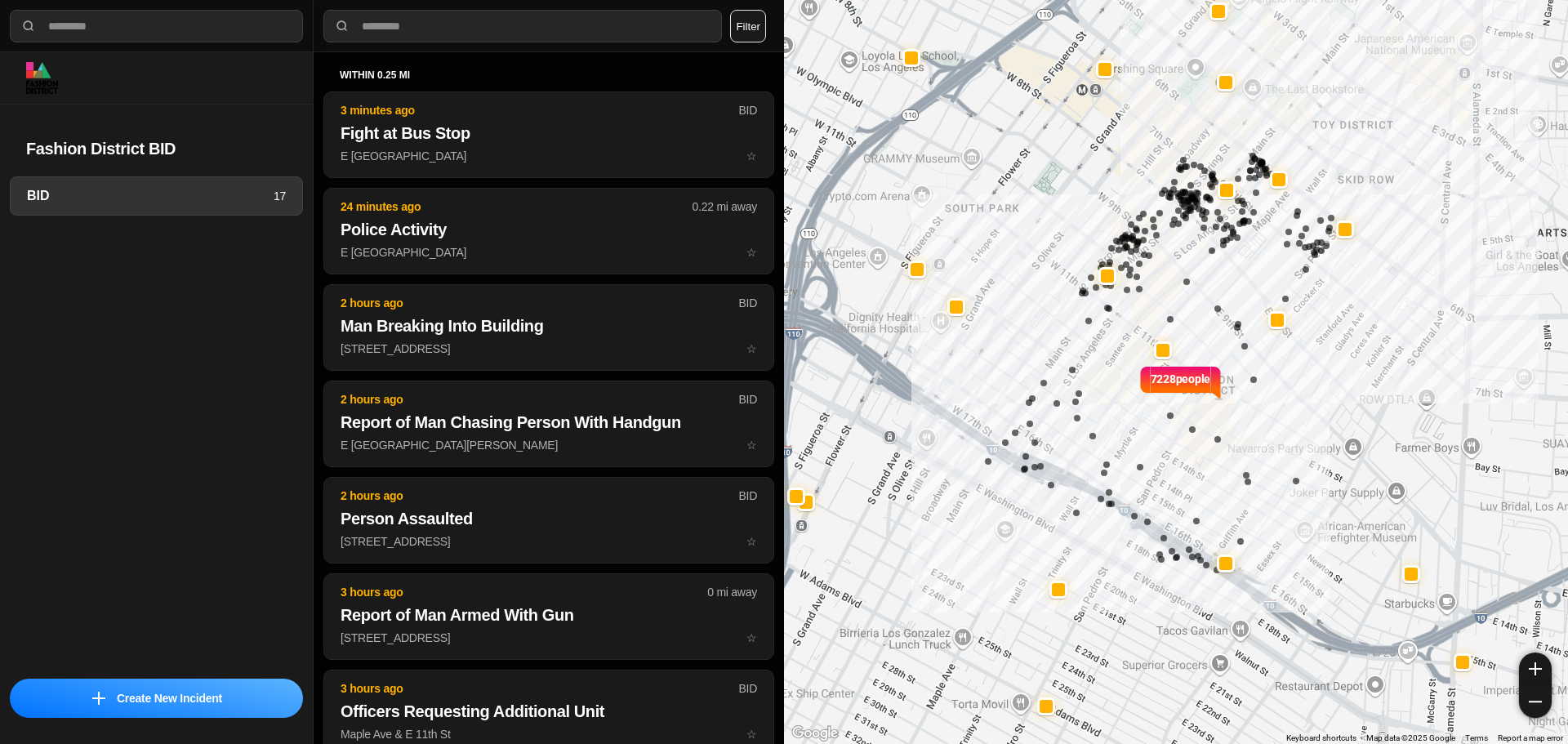
select select "*"
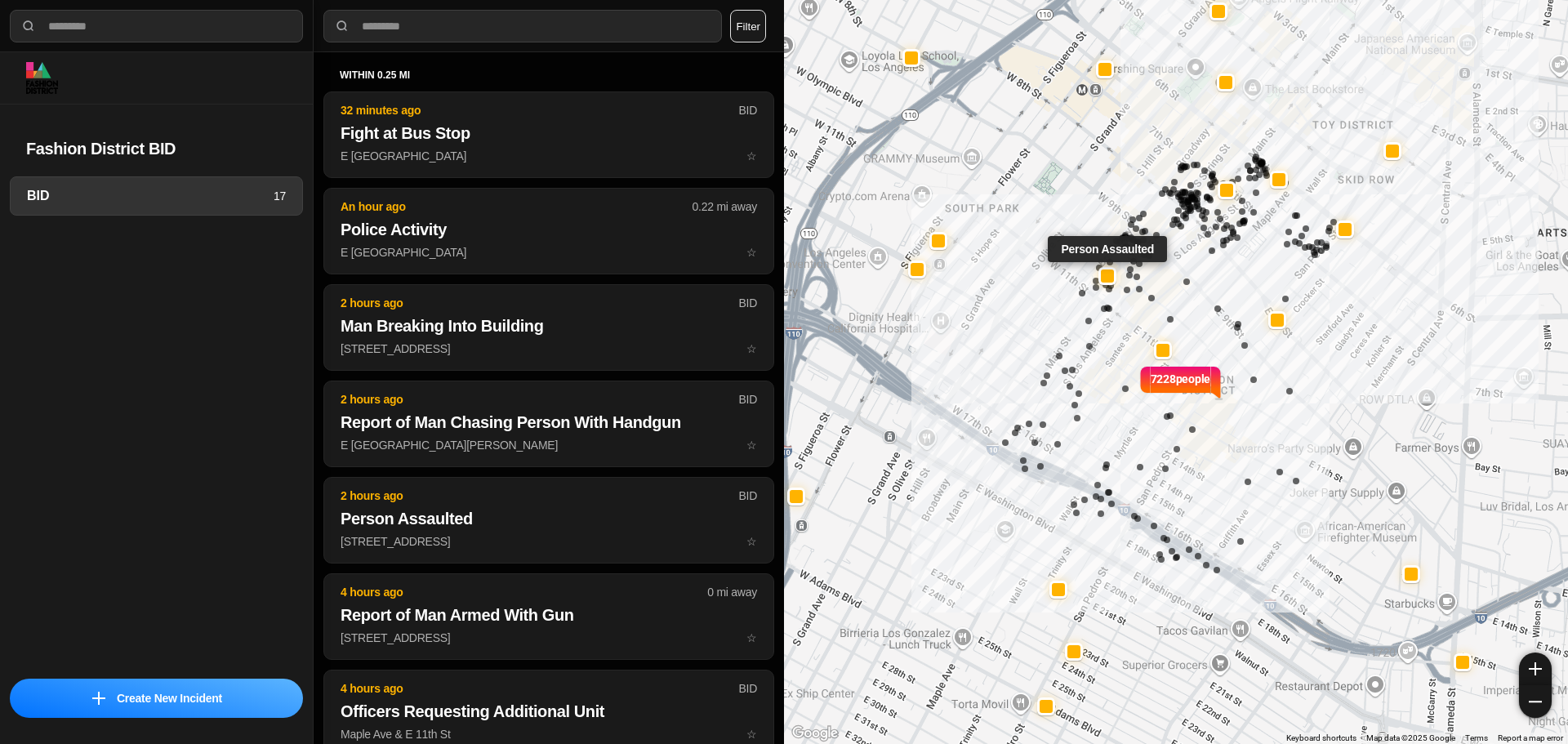
click at [1110, 278] on div at bounding box center [1107, 274] width 13 height 13
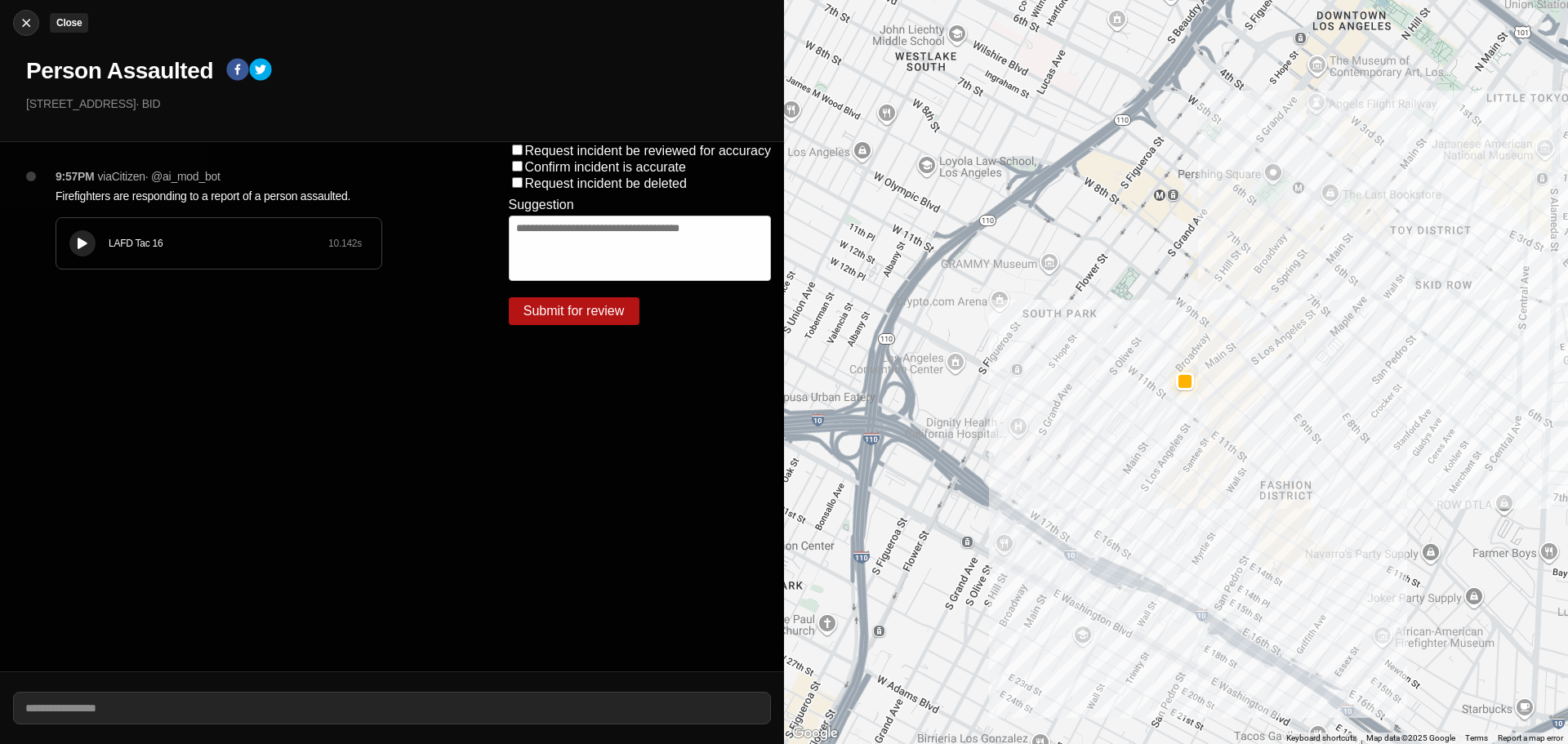
click at [31, 12] on button "Close" at bounding box center [26, 23] width 26 height 26
select select "*"
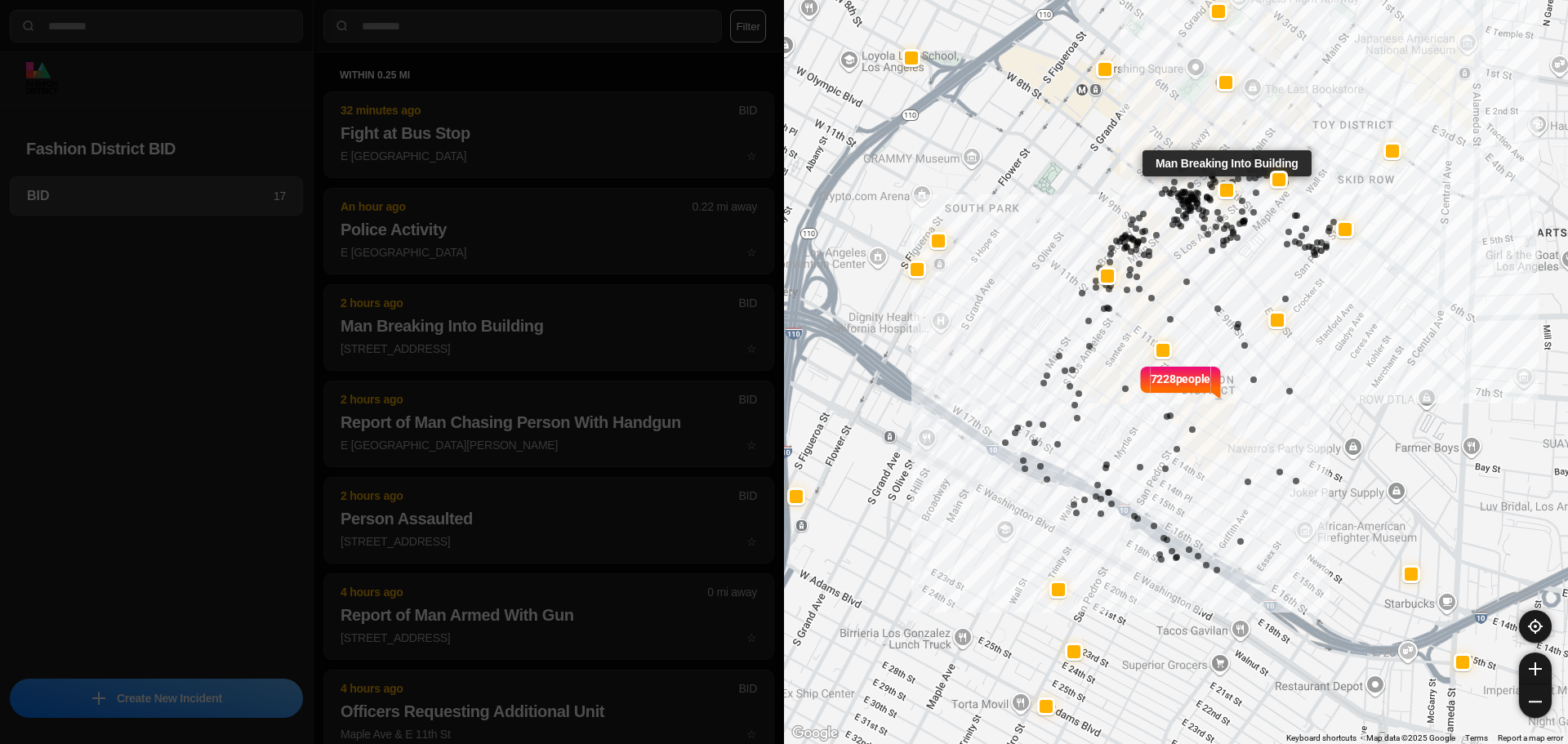
click at [1226, 194] on div at bounding box center [1226, 190] width 13 height 13
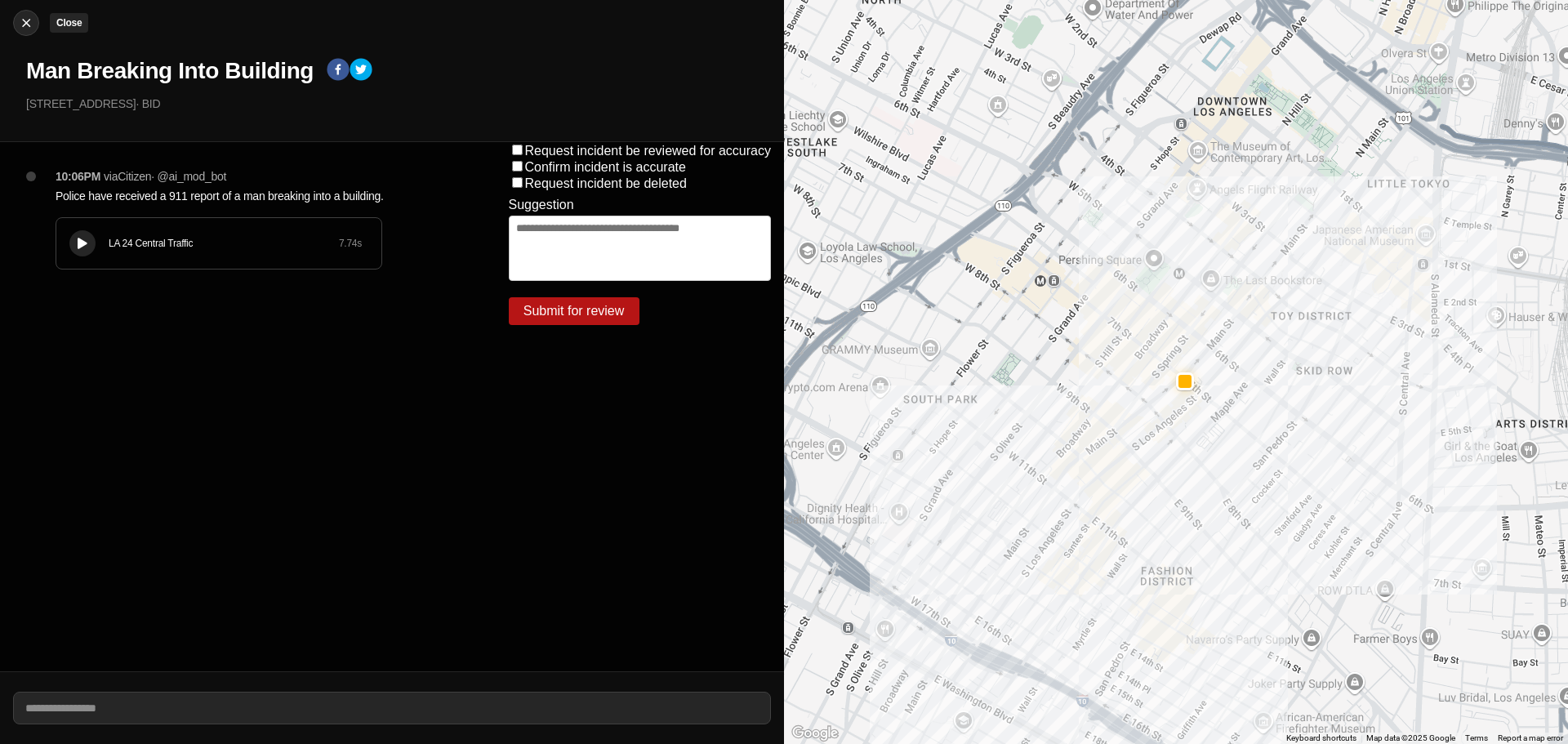
click at [30, 19] on img at bounding box center [26, 23] width 17 height 17
select select "*"
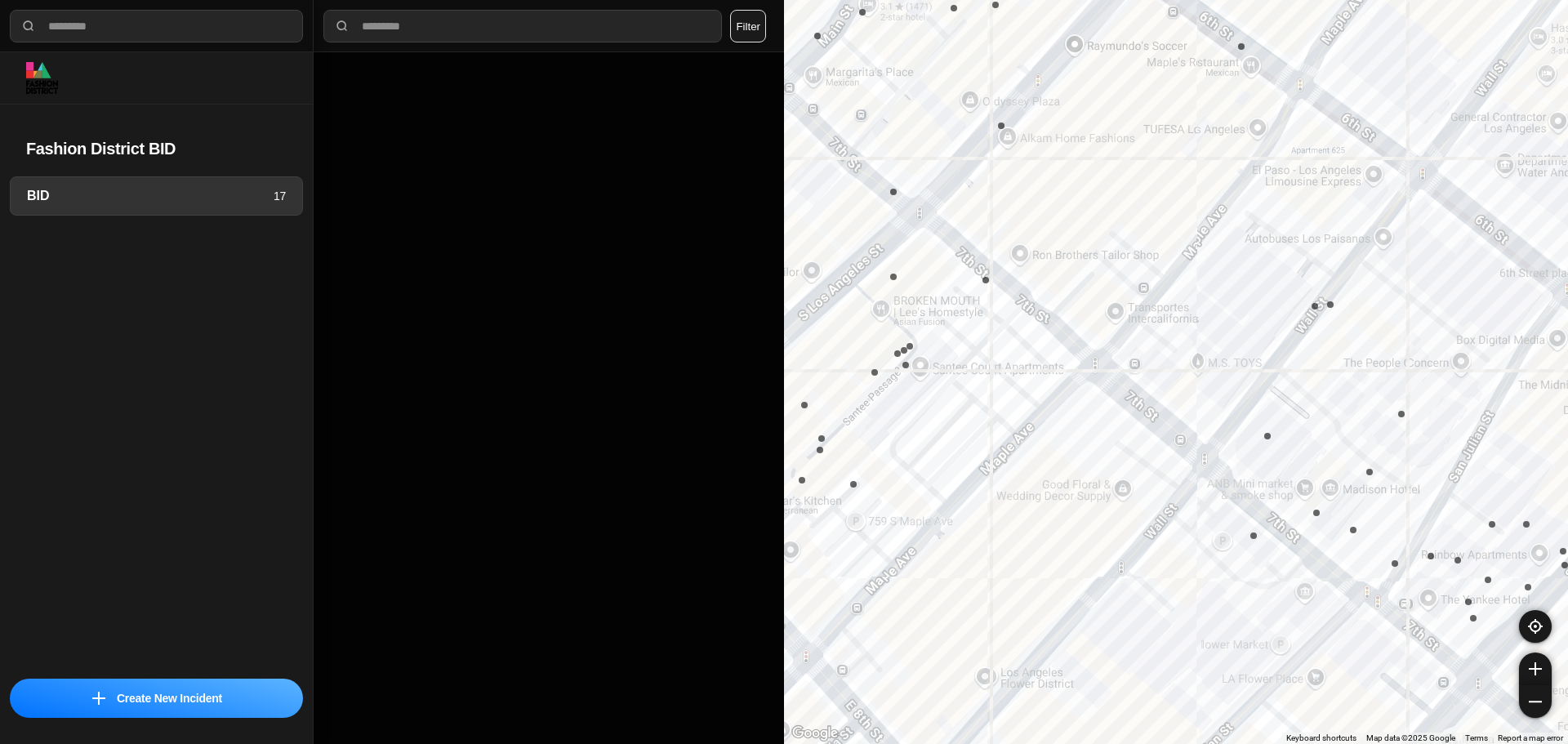
drag, startPoint x: 1191, startPoint y: 82, endPoint x: 1281, endPoint y: 236, distance: 178.4
click at [1283, 239] on div "7228 people" at bounding box center [1176, 372] width 784 height 744
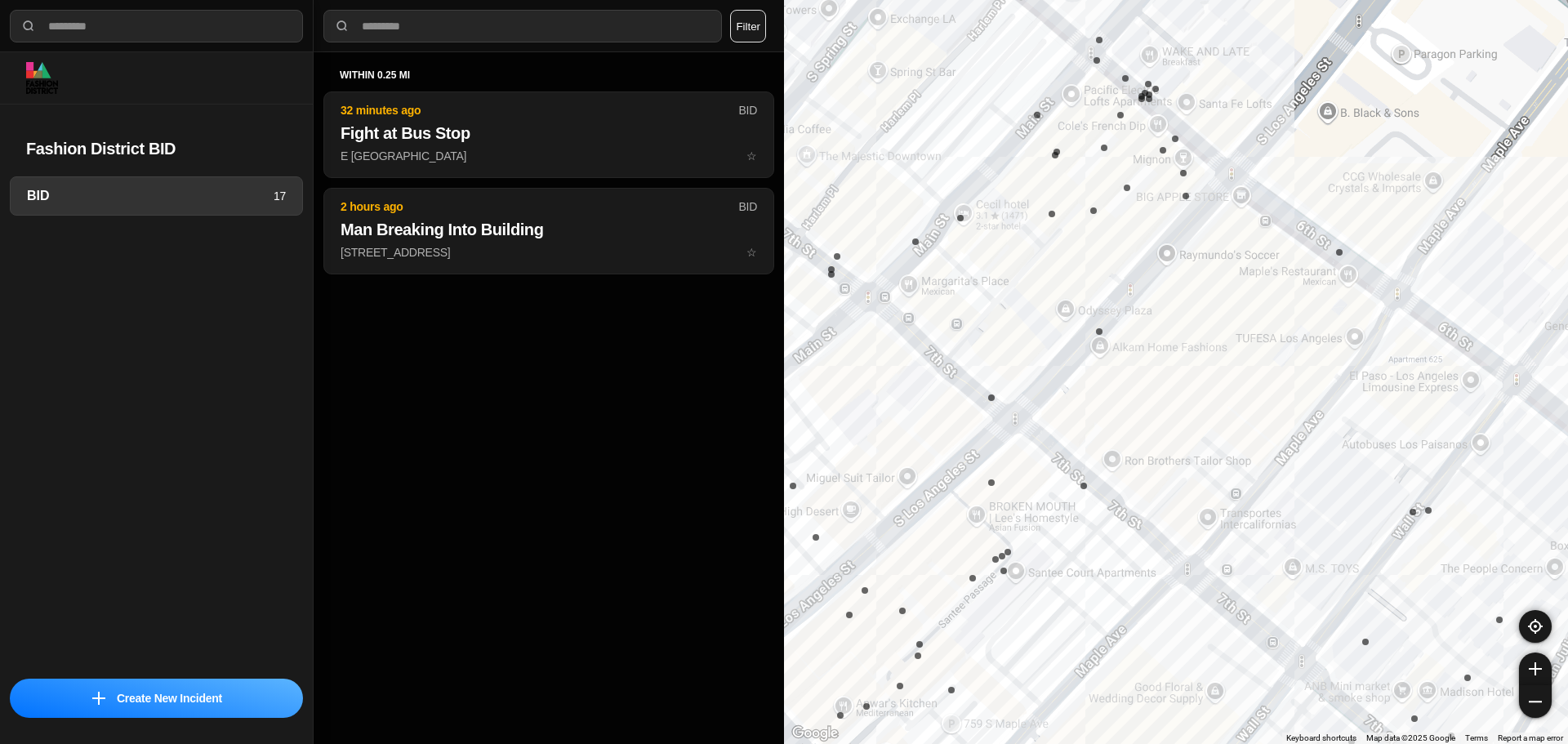
drag, startPoint x: 1243, startPoint y: 138, endPoint x: 1257, endPoint y: 222, distance: 85.2
click at [1257, 222] on div "7228 people" at bounding box center [1176, 372] width 784 height 744
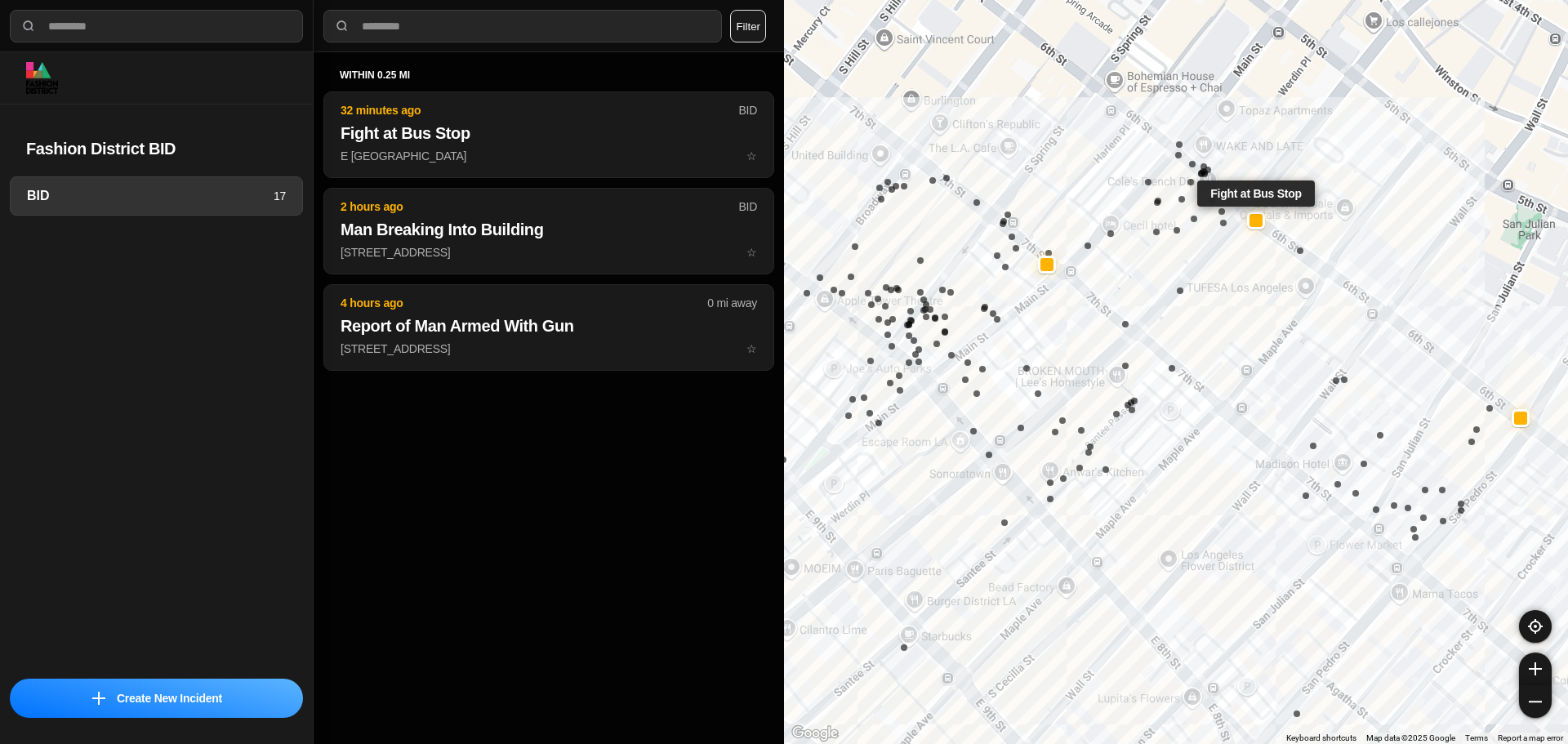
click at [1256, 219] on div "7228 people Fight at Bus Stop" at bounding box center [1176, 372] width 784 height 744
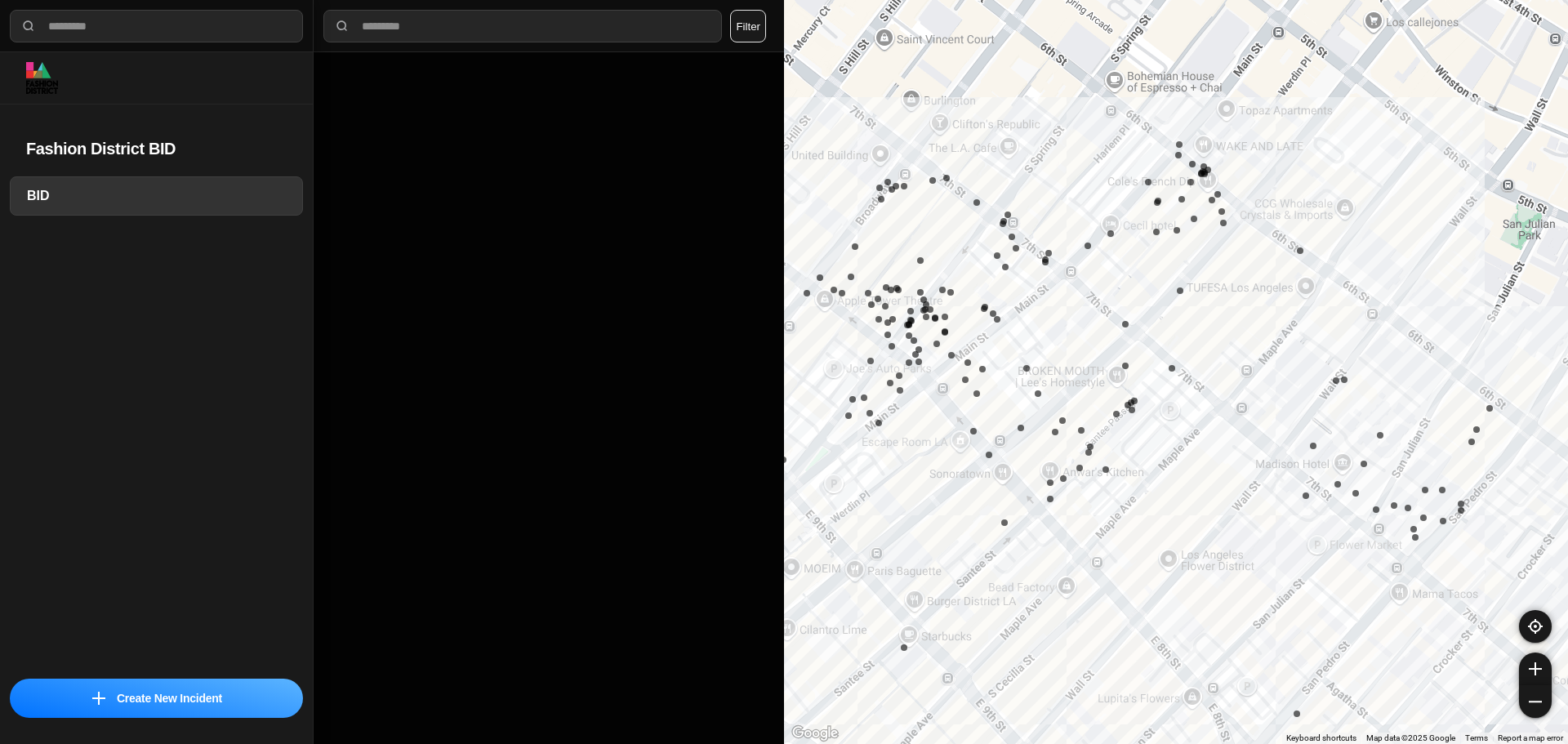
click at [1261, 225] on div "7228 people" at bounding box center [1176, 372] width 784 height 744
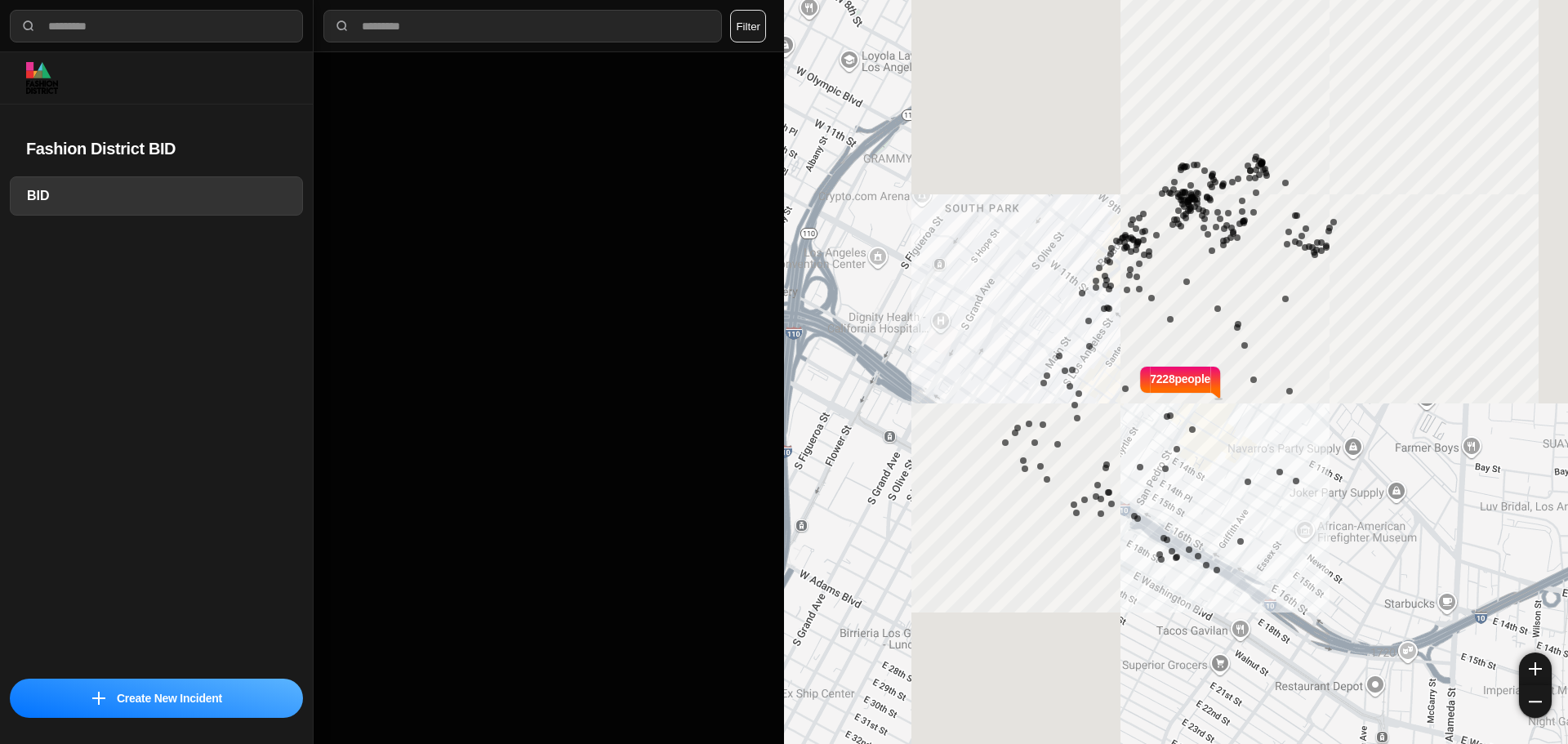
select select "*"
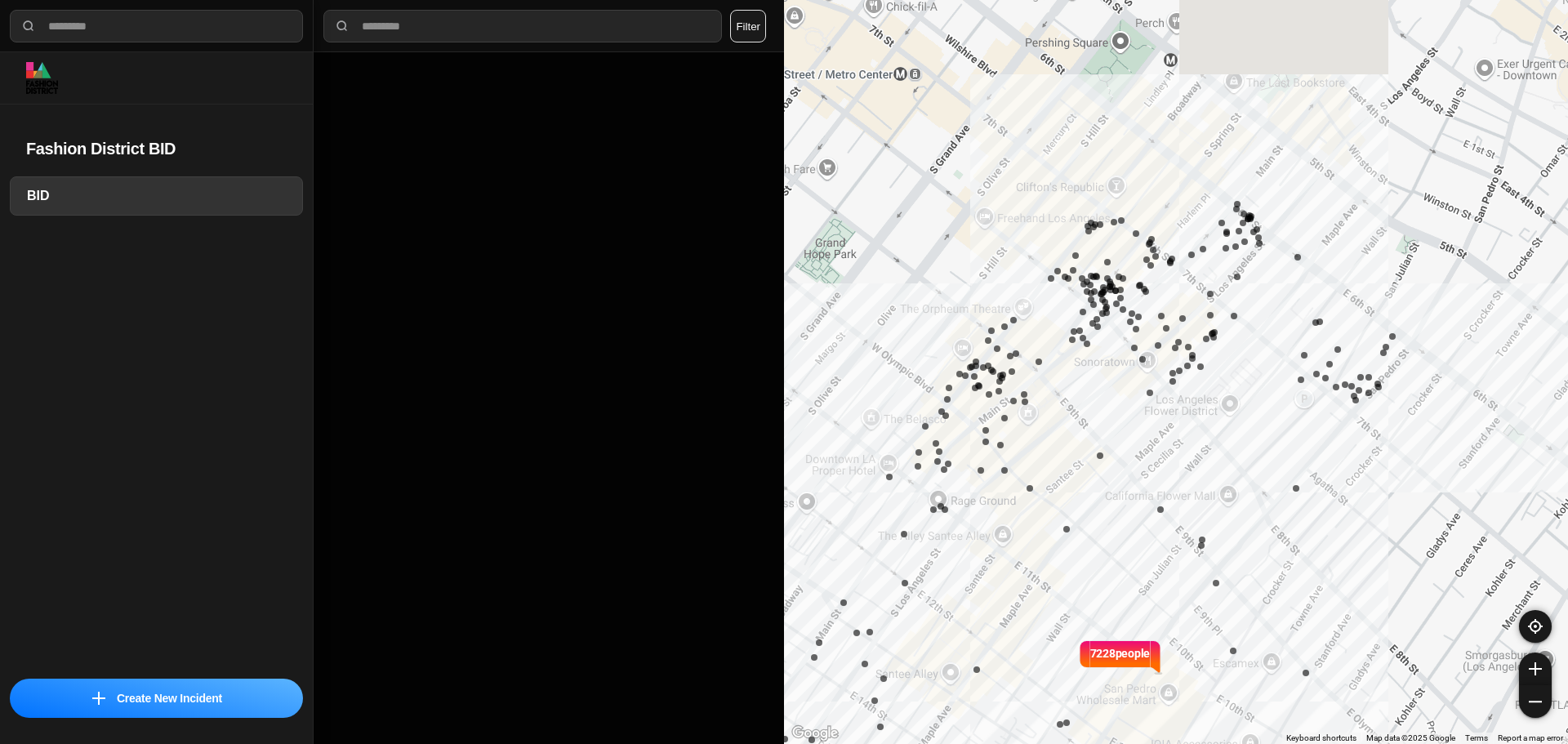
drag, startPoint x: 1295, startPoint y: 172, endPoint x: 1263, endPoint y: 252, distance: 86.2
click at [1266, 249] on div "7228 people" at bounding box center [1176, 372] width 784 height 744
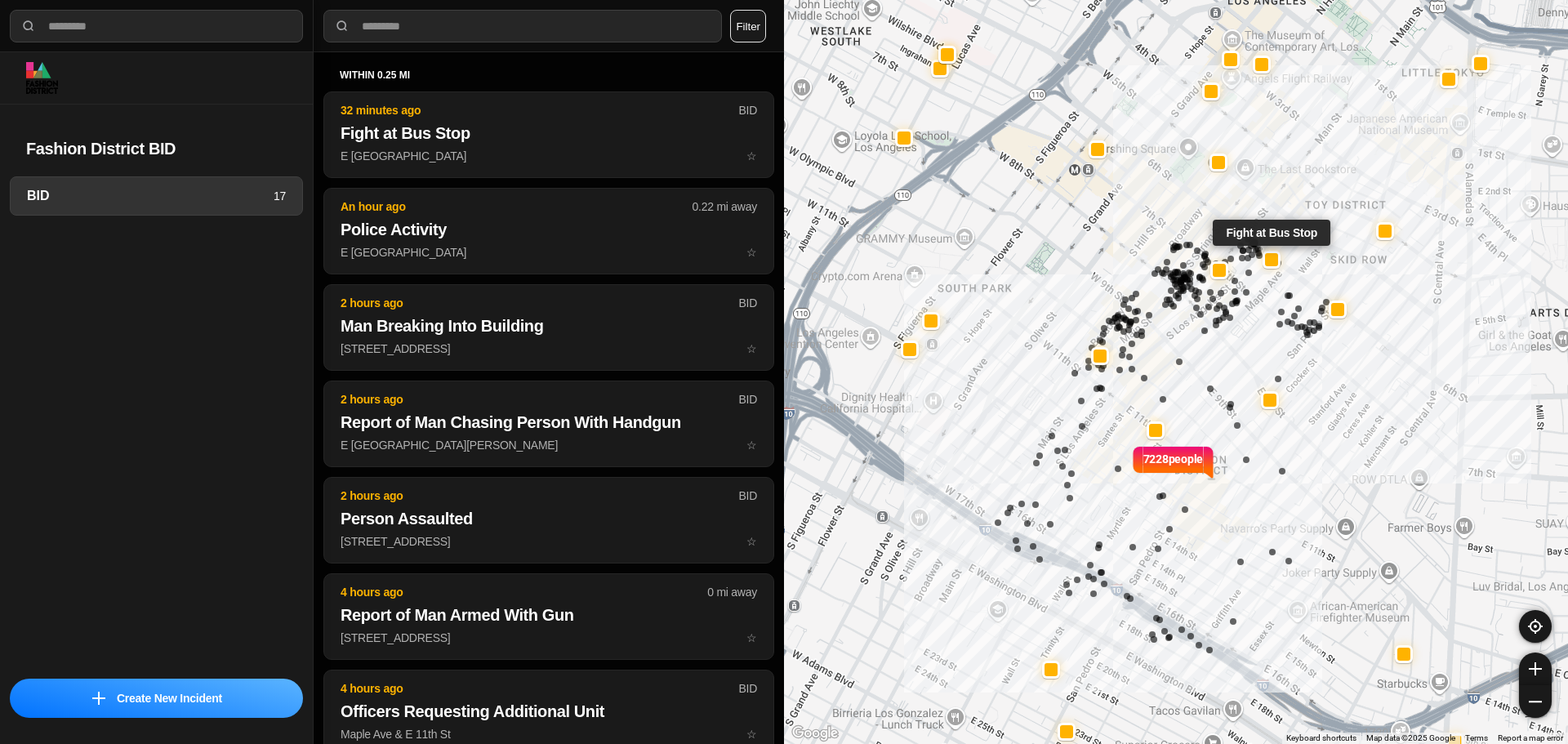
click at [1271, 259] on div at bounding box center [1271, 258] width 13 height 13
